Goal: Find specific page/section: Find specific page/section

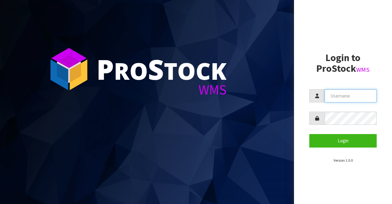
click at [332, 94] on input "text" at bounding box center [350, 95] width 52 height 13
drag, startPoint x: 332, startPoint y: 94, endPoint x: 254, endPoint y: 92, distance: 78.1
click at [254, 92] on section "P ro S tock WMS" at bounding box center [147, 102] width 294 height 204
click at [328, 94] on input "text" at bounding box center [350, 95] width 52 height 13
type input "BIGGAME"
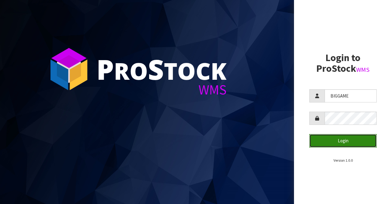
click at [325, 137] on button "Login" at bounding box center [342, 140] width 67 height 13
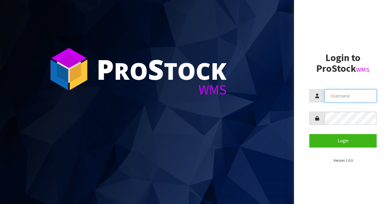
click at [337, 95] on input "text" at bounding box center [350, 95] width 52 height 13
type input "BIGGAME"
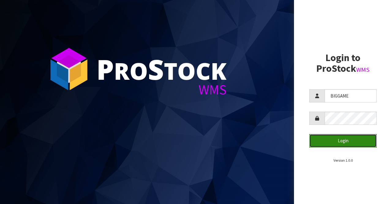
click at [327, 141] on button "Login" at bounding box center [342, 140] width 67 height 13
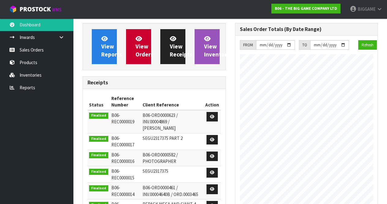
scroll to position [303, 152]
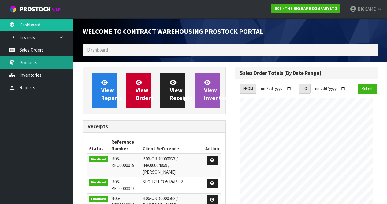
click at [37, 58] on link "Products" at bounding box center [36, 62] width 73 height 13
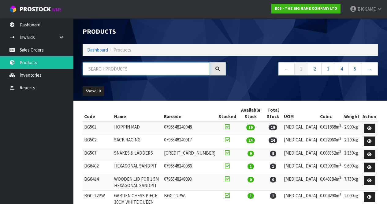
click at [104, 71] on input "text" at bounding box center [146, 68] width 127 height 13
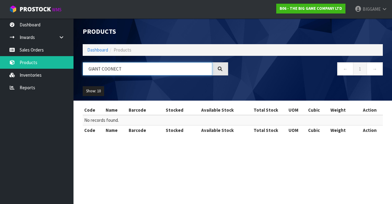
click at [110, 69] on input "GIANT COONECT" at bounding box center [147, 68] width 129 height 13
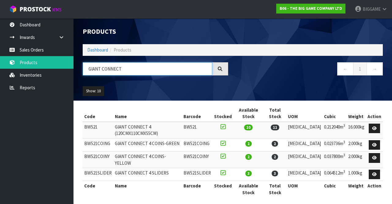
click at [124, 69] on input "GIANT CONNECT" at bounding box center [147, 68] width 129 height 13
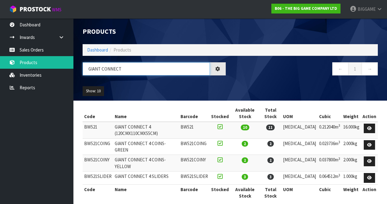
type input "GIANT CONNECT"
